Goal: Information Seeking & Learning: Check status

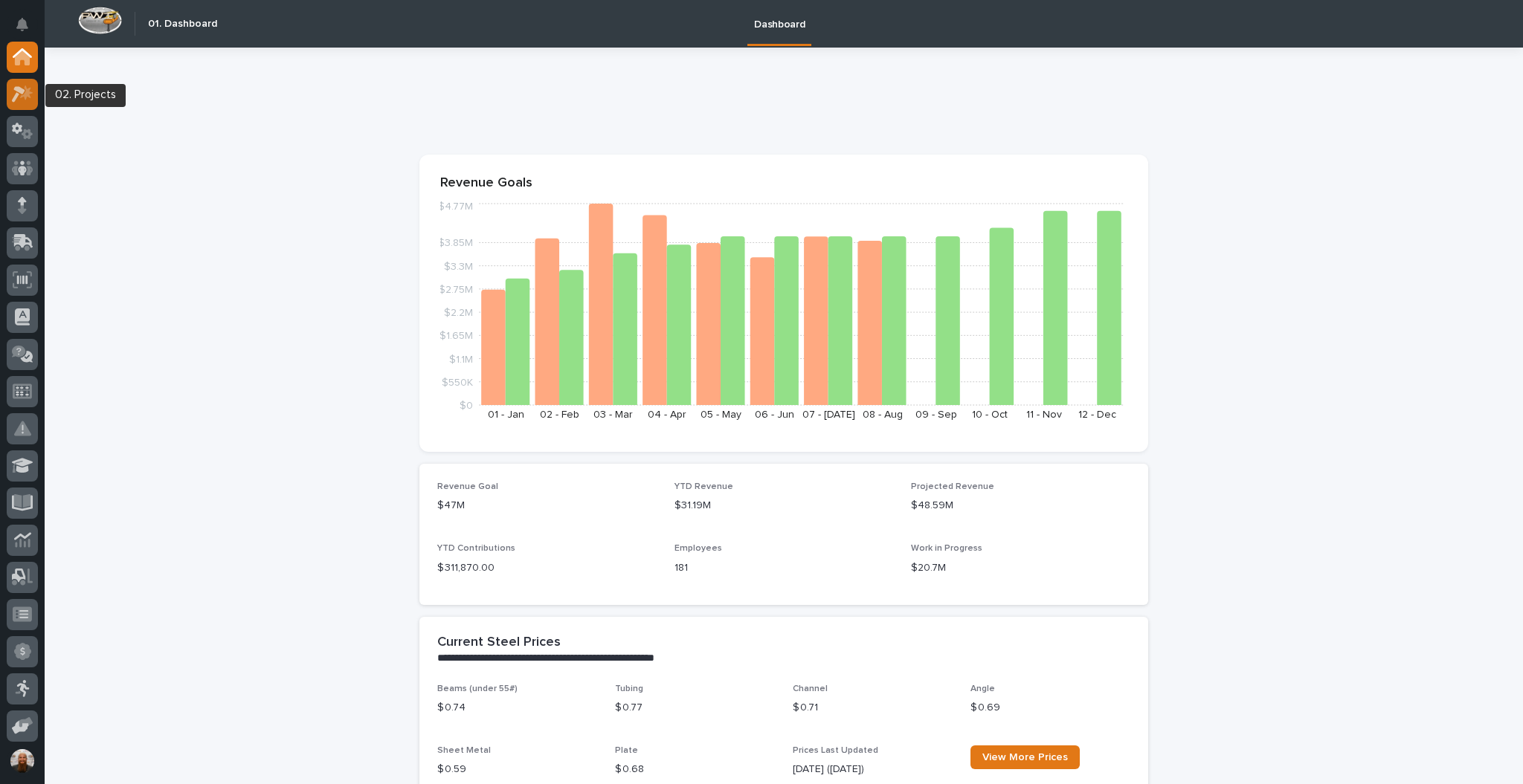
click at [20, 89] on icon at bounding box center [19, 94] width 14 height 17
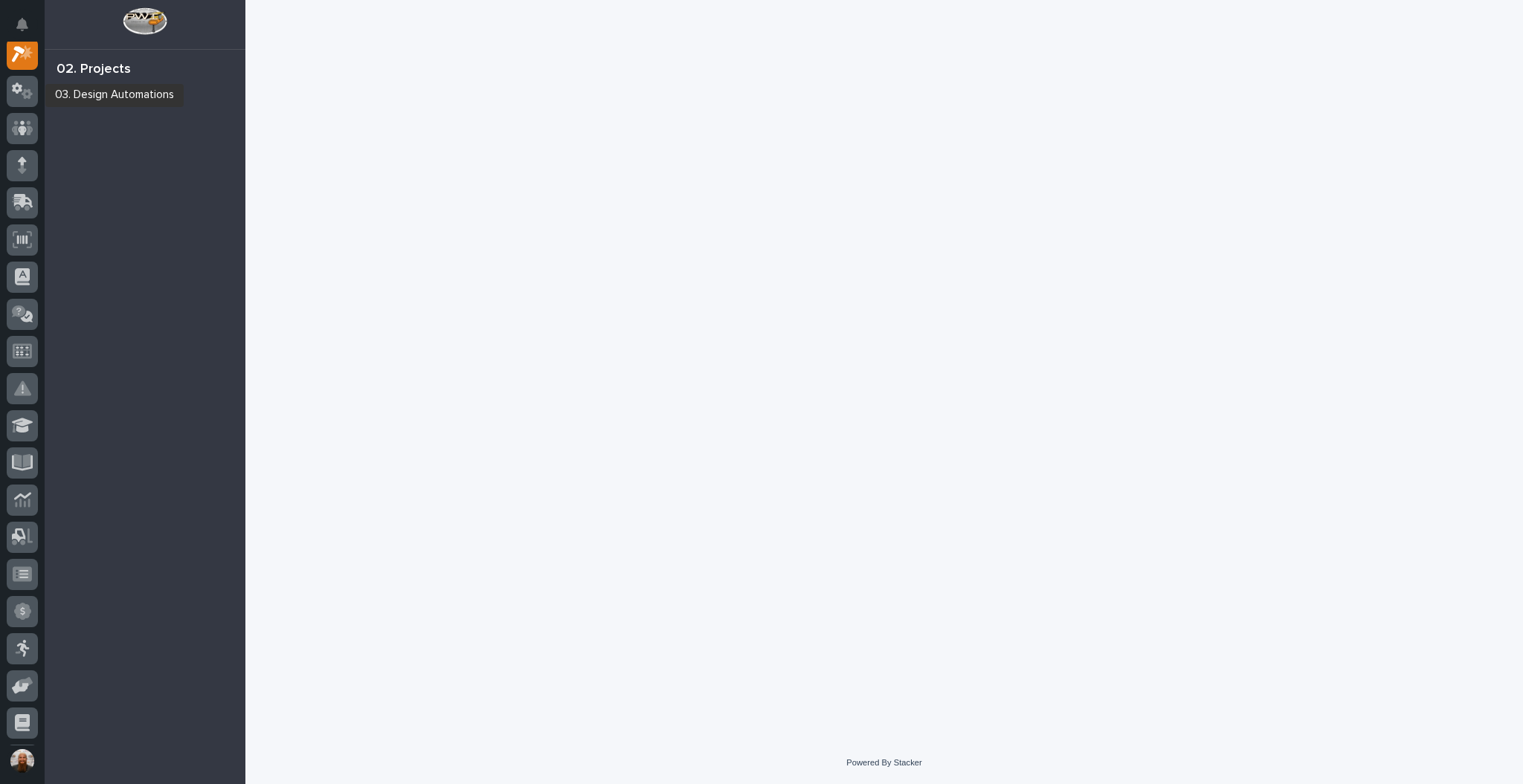
scroll to position [38, 0]
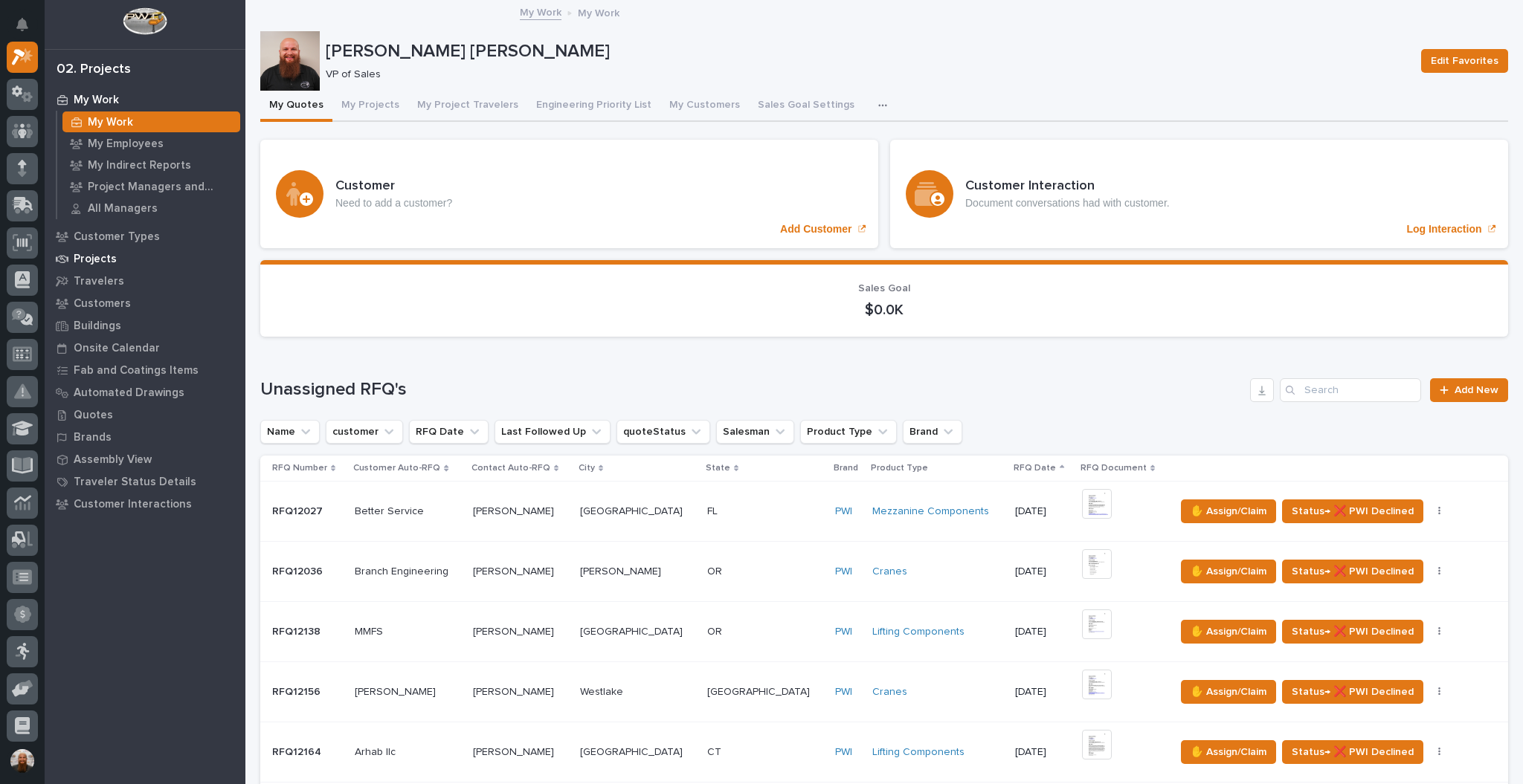
click at [94, 250] on div "Projects" at bounding box center [144, 258] width 193 height 21
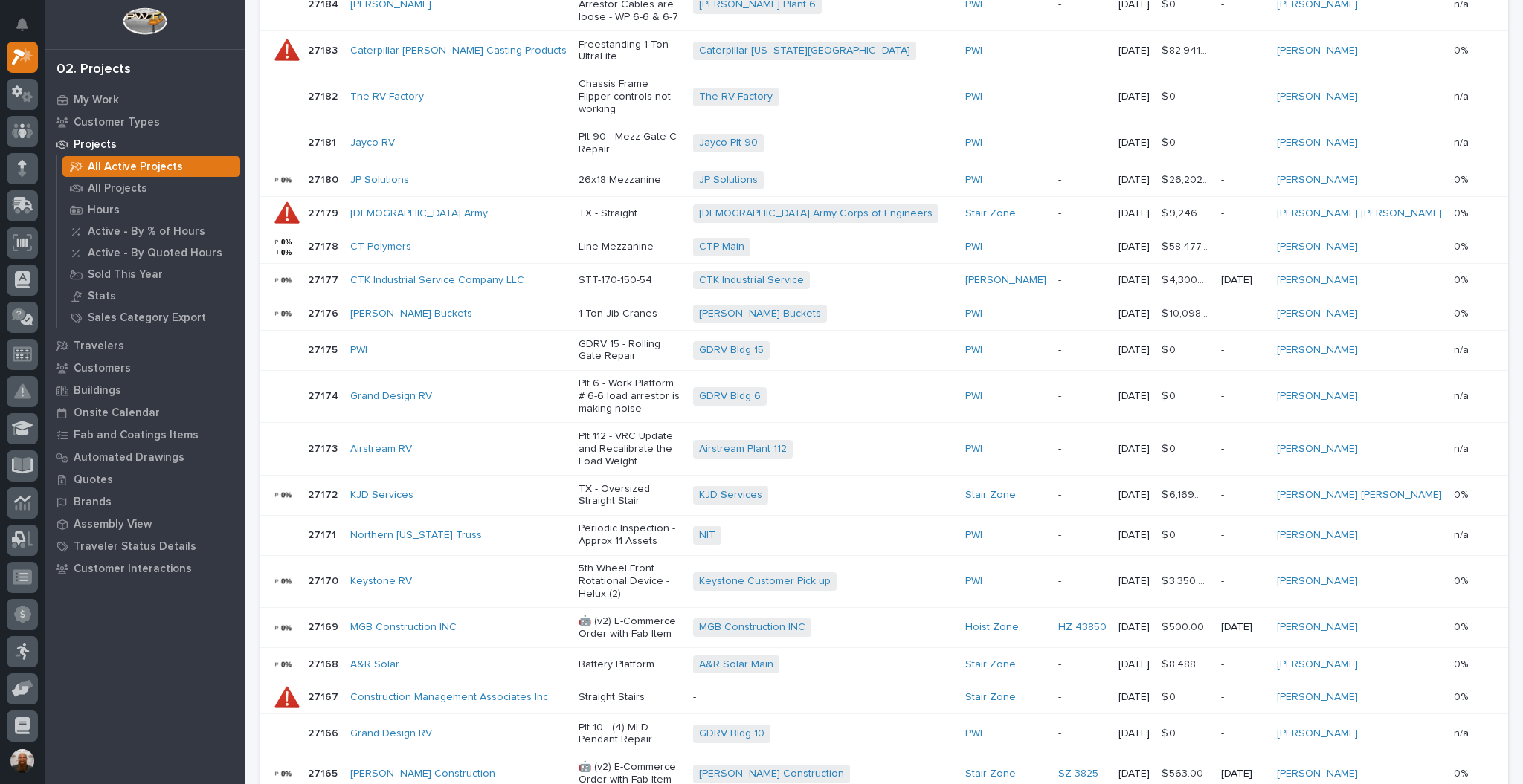
scroll to position [839, 0]
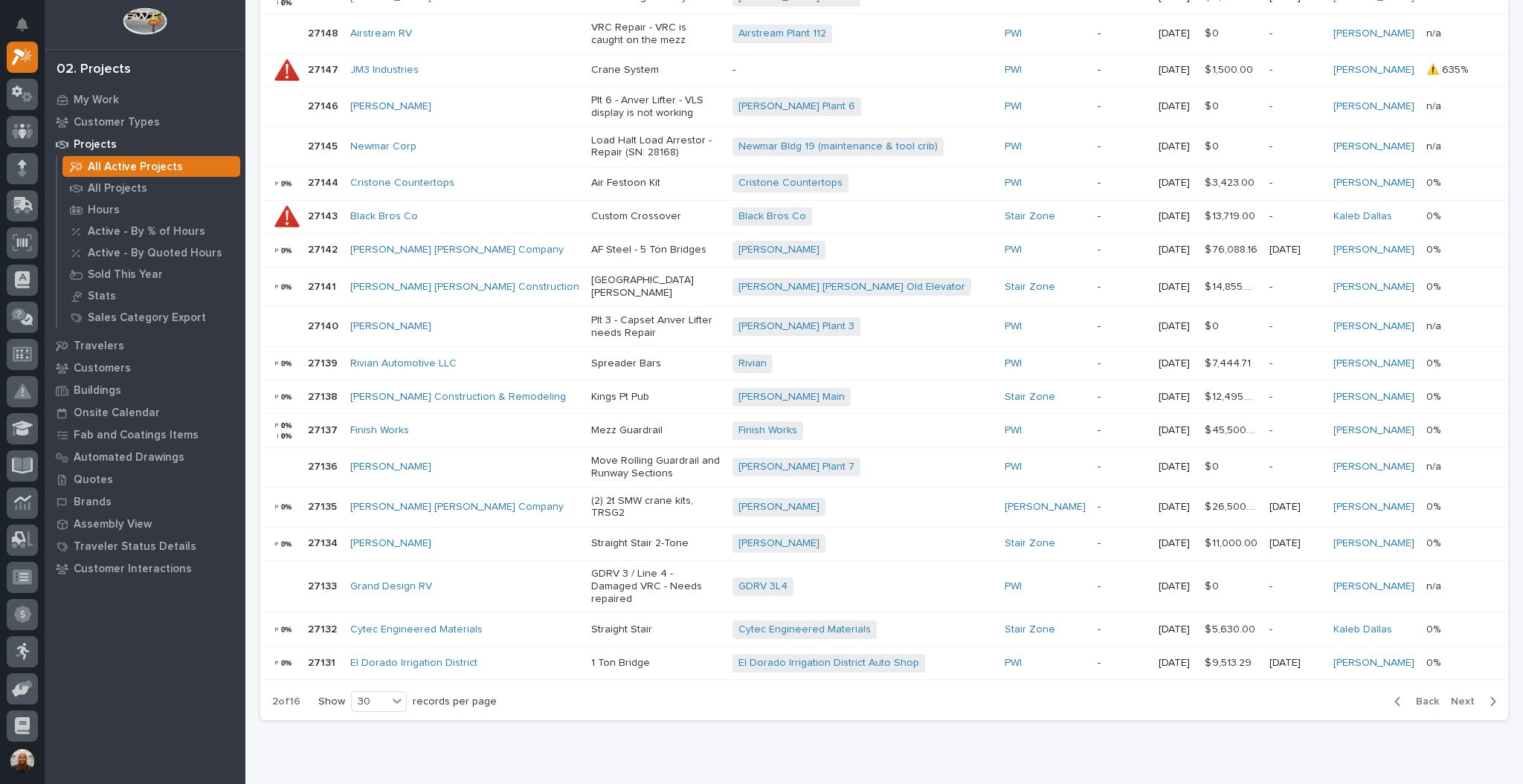
scroll to position [800, 0]
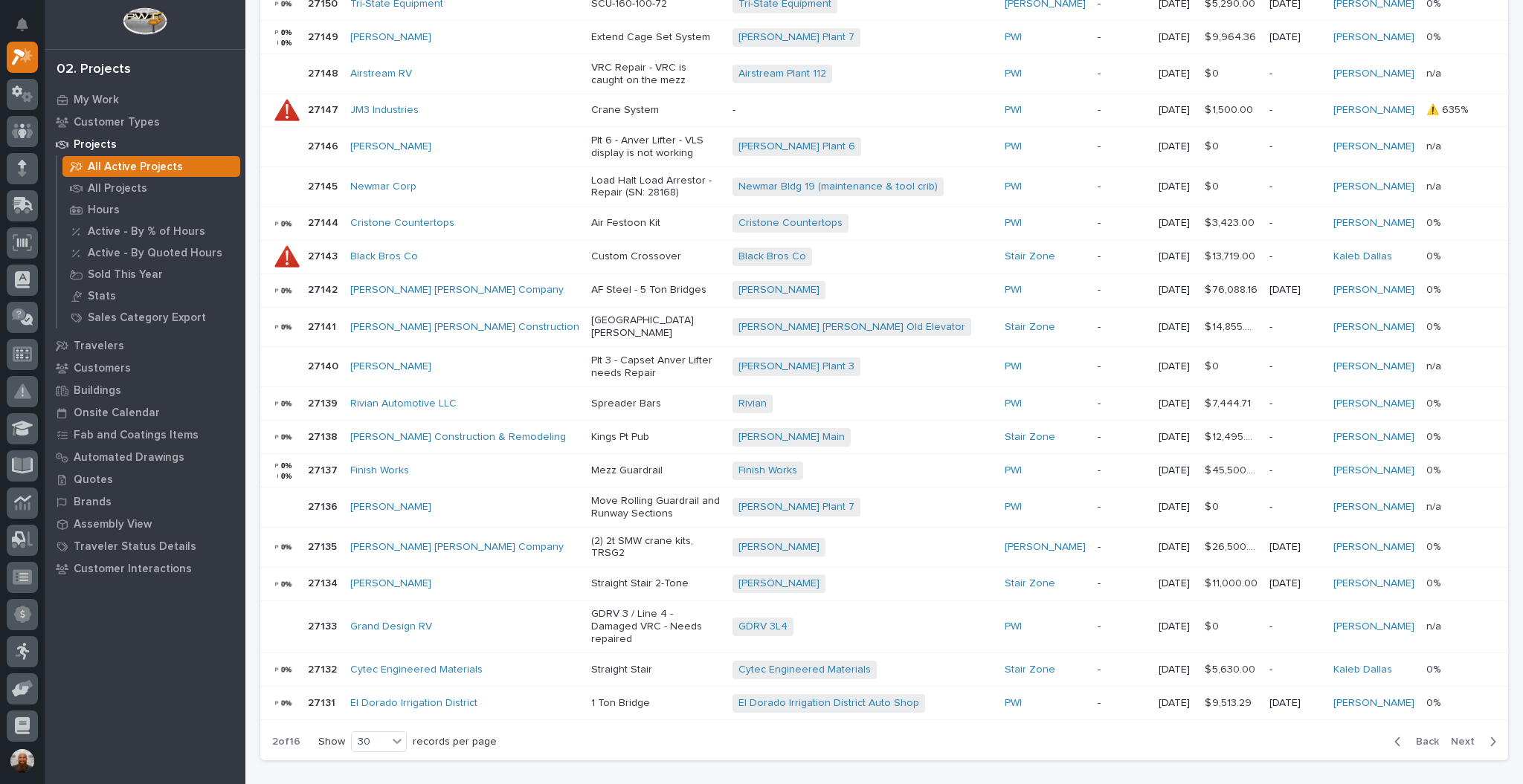
click at [1451, 735] on span "Next" at bounding box center [1467, 741] width 33 height 14
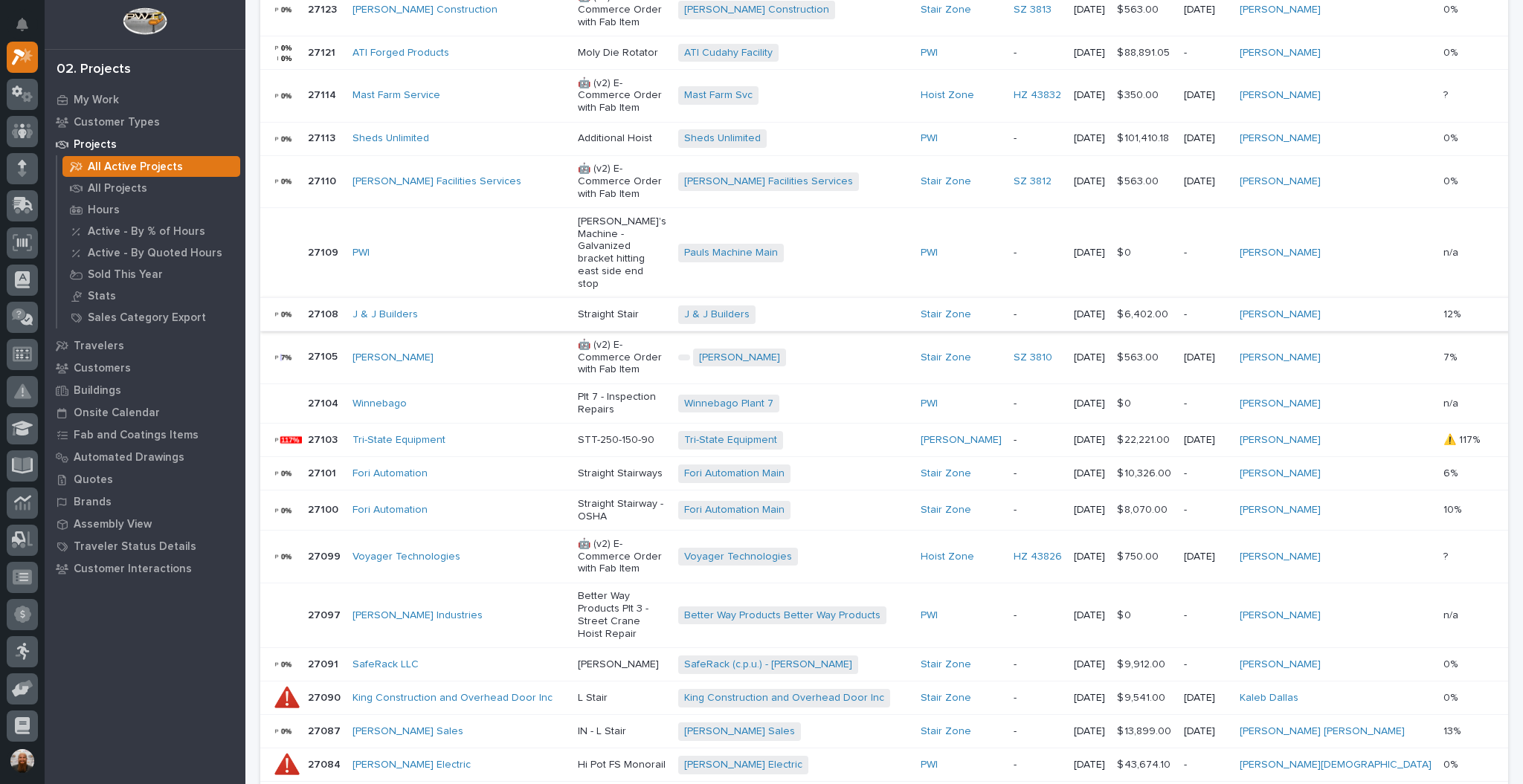
scroll to position [821, 0]
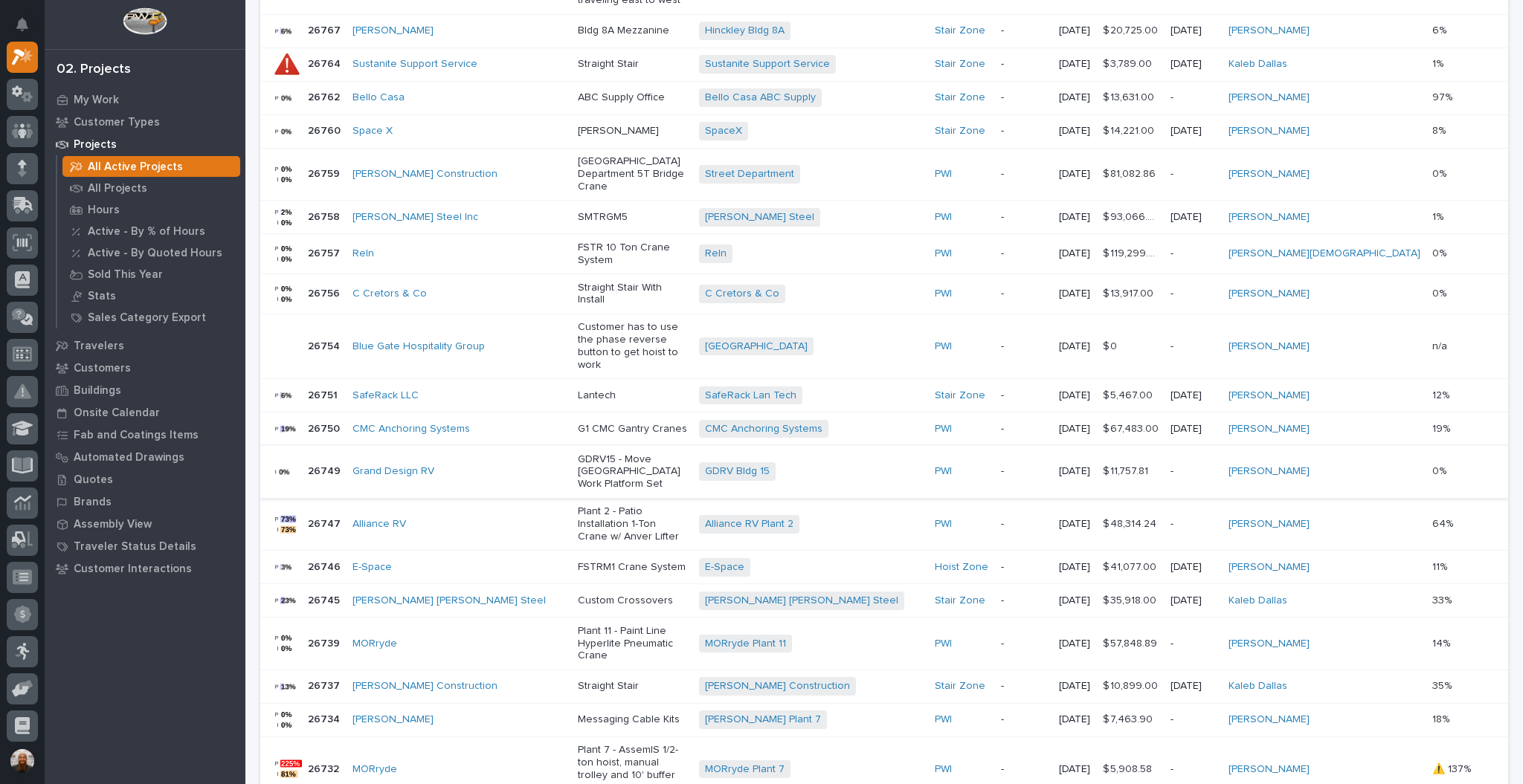
scroll to position [629, 0]
click at [578, 417] on div "G1 CMC Gantry Cranes" at bounding box center [632, 425] width 110 height 16
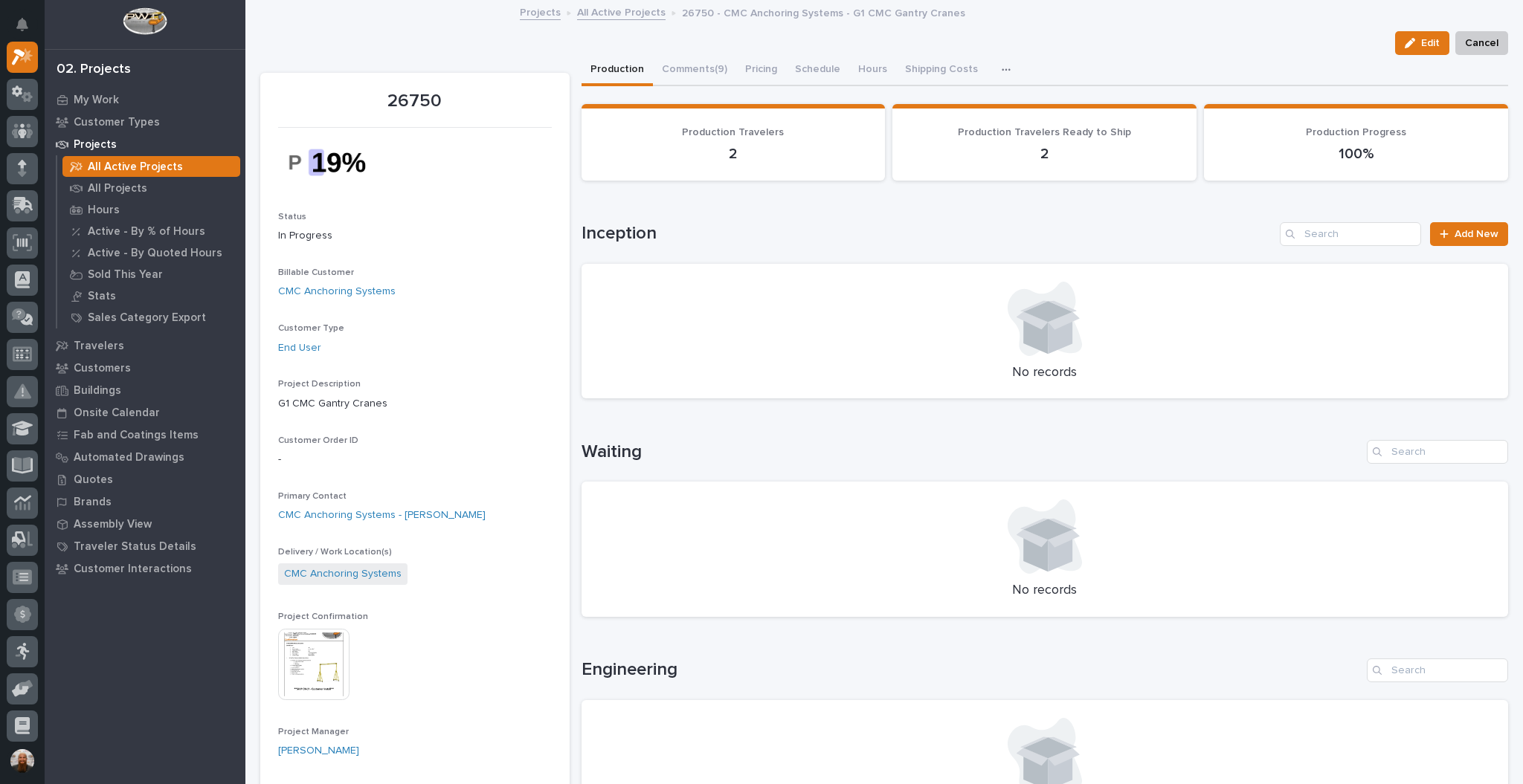
click at [995, 57] on button "button" at bounding box center [1009, 70] width 33 height 30
click at [809, 76] on button "Schedule" at bounding box center [818, 71] width 63 height 32
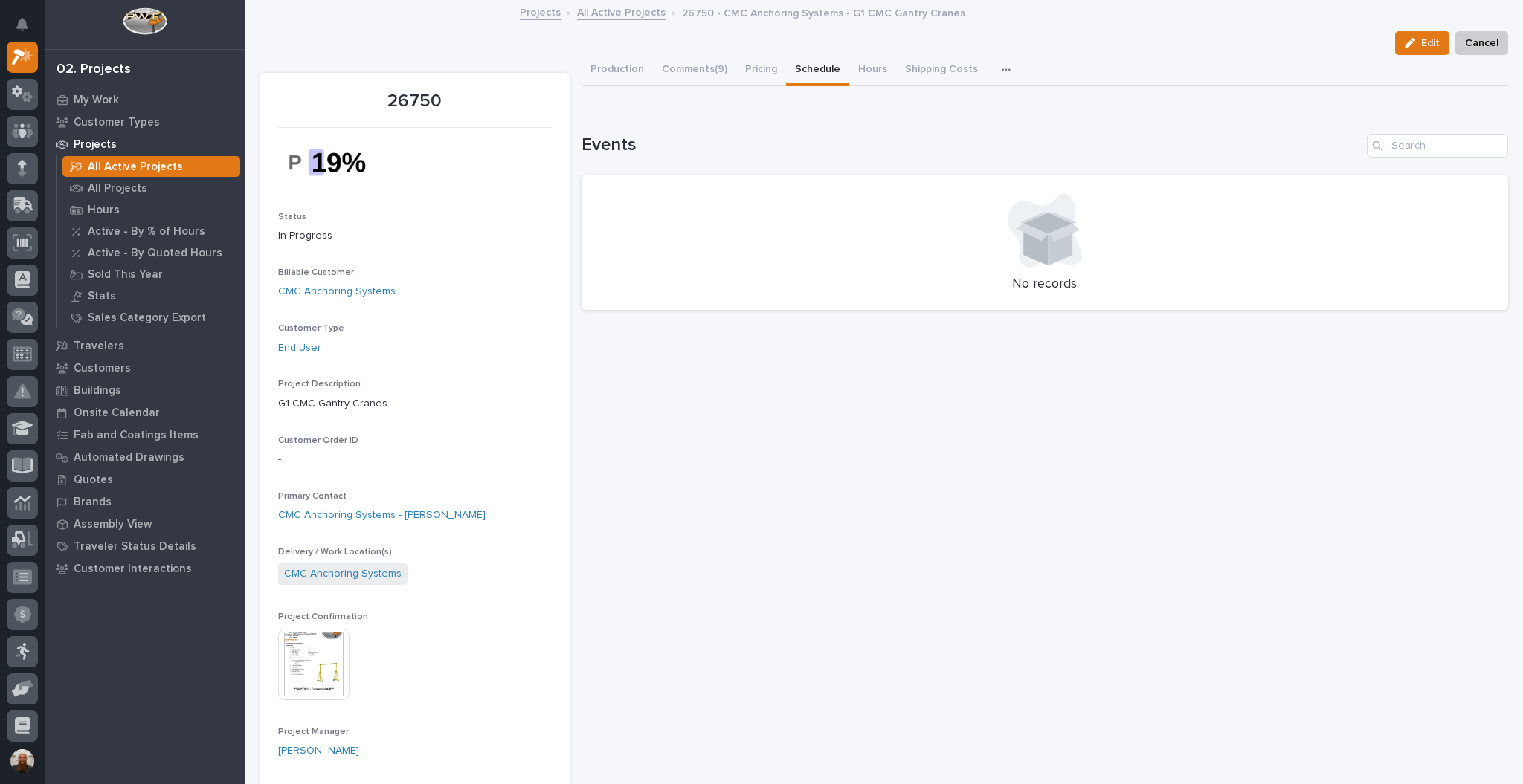
click at [993, 59] on button "button" at bounding box center [1009, 70] width 33 height 30
click at [859, 76] on button "Hours" at bounding box center [871, 71] width 46 height 32
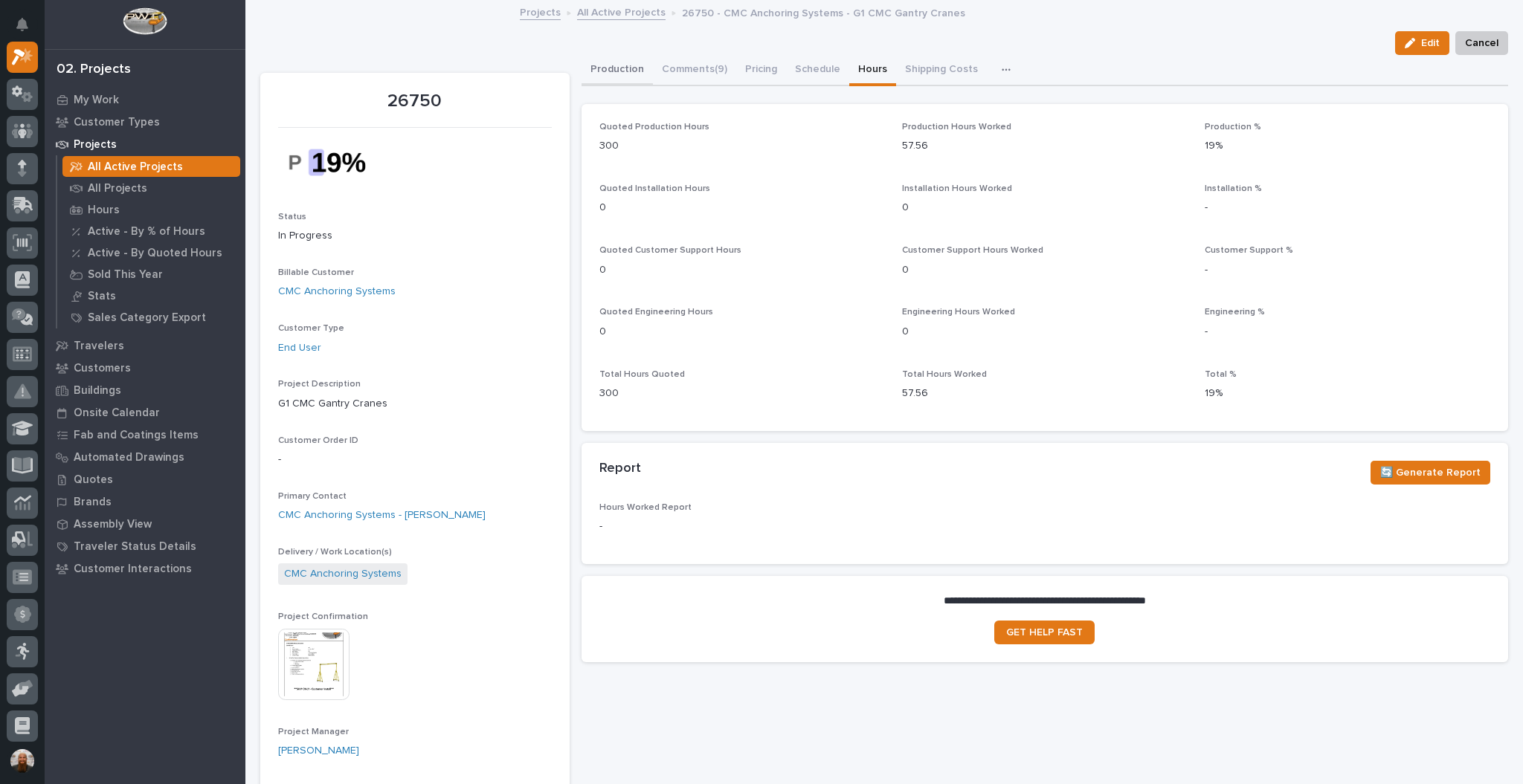
click at [614, 64] on button "Production" at bounding box center [617, 71] width 71 height 32
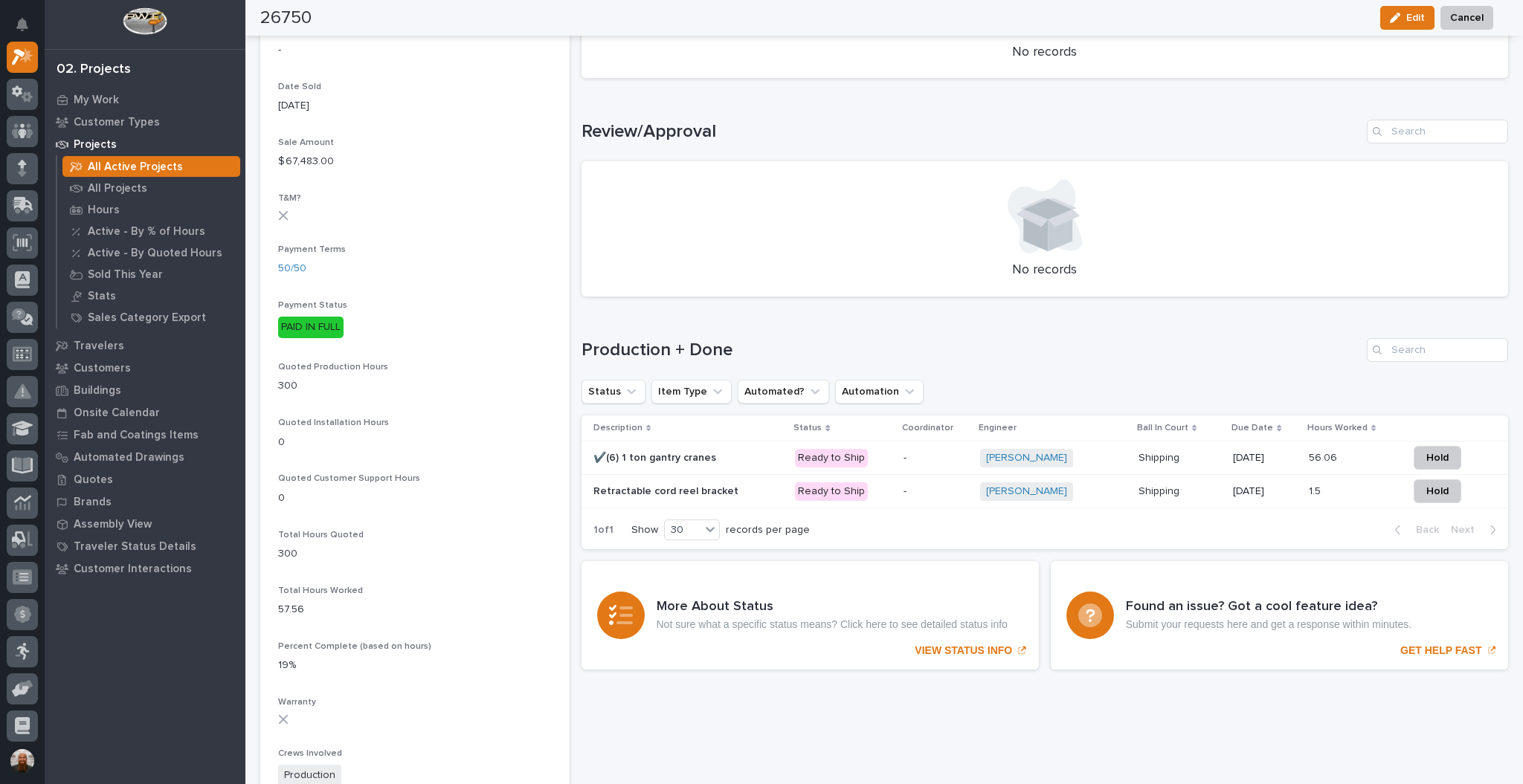
scroll to position [758, 0]
click at [694, 463] on div "✔️(6) 1 ton gantry cranes ✔️(6) 1 ton gantry cranes" at bounding box center [688, 457] width 190 height 25
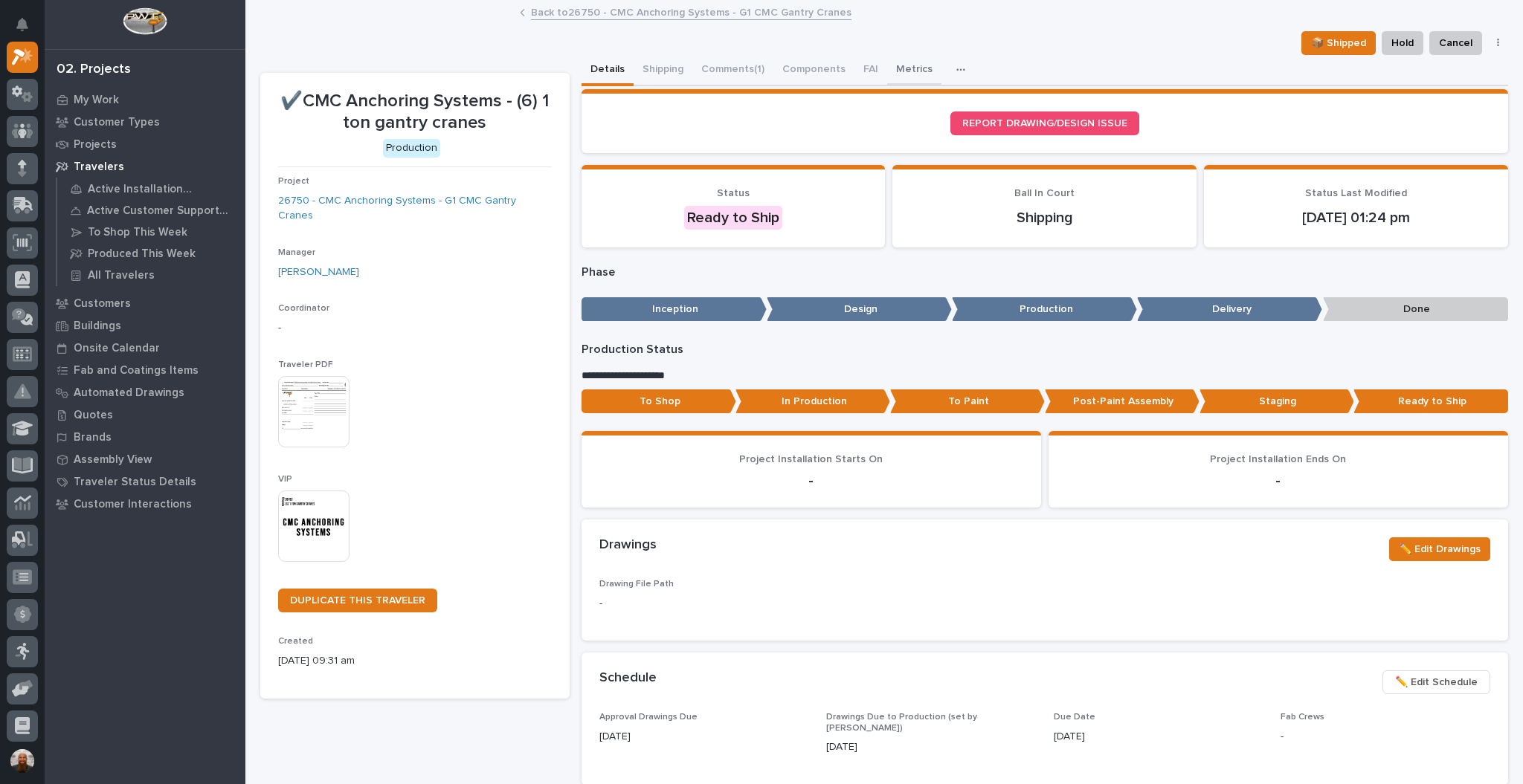
click at [909, 70] on button "Metrics" at bounding box center [914, 71] width 54 height 32
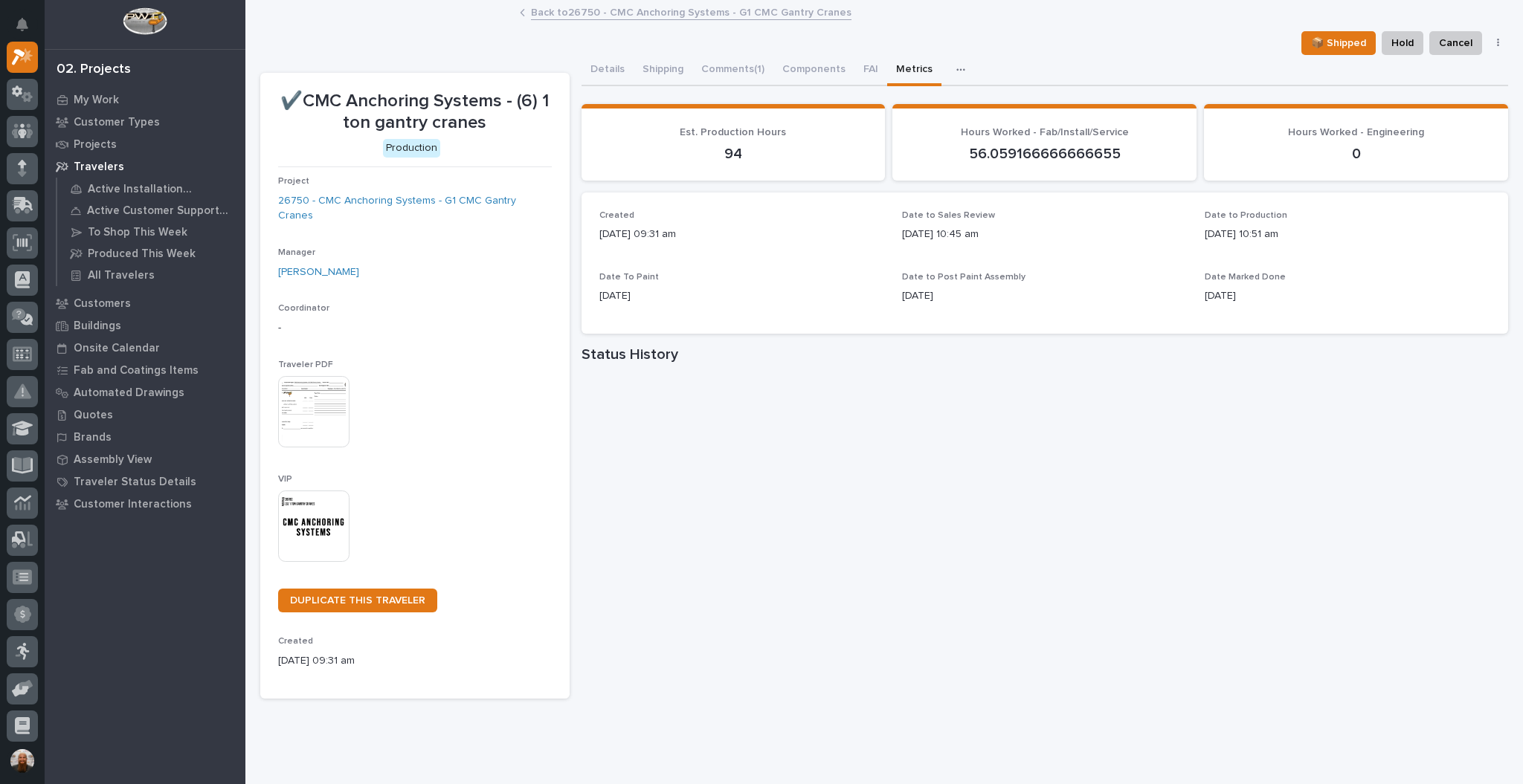
drag, startPoint x: 799, startPoint y: 666, endPoint x: 1161, endPoint y: 699, distance: 363.5
click at [1161, 699] on div "**********" at bounding box center [884, 369] width 1262 height 735
